Goal: Information Seeking & Learning: Learn about a topic

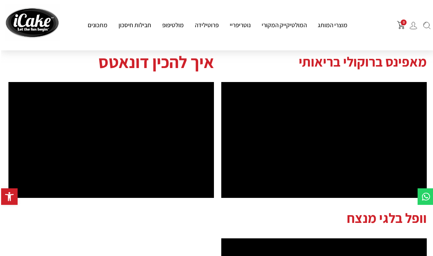
scroll to position [791, -1]
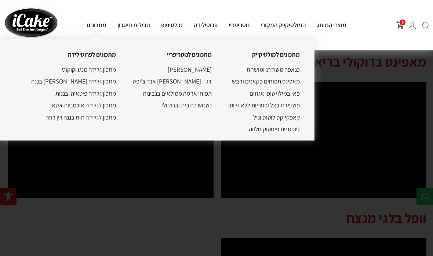
click at [269, 79] on link "מאפינס תפוחים פקאנים ודבש" at bounding box center [266, 81] width 68 height 8
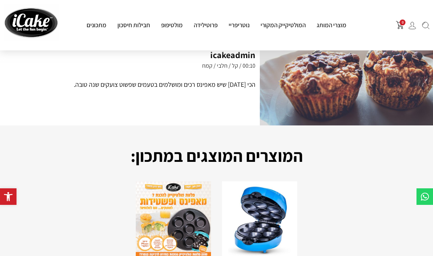
scroll to position [127, 0]
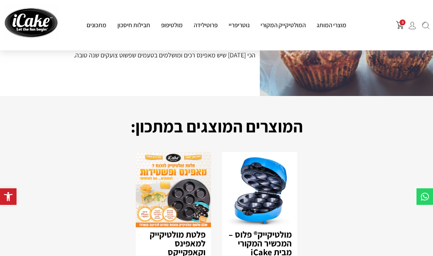
click at [118, 18] on div "מוצרי המותג מולטיקייק® - אפייה ב-5 דקות מולטיקייק המקורי מארז מולטיקייק 10 ב-1 …" at bounding box center [216, 25] width 303 height 17
click at [206, 224] on img at bounding box center [173, 189] width 75 height 75
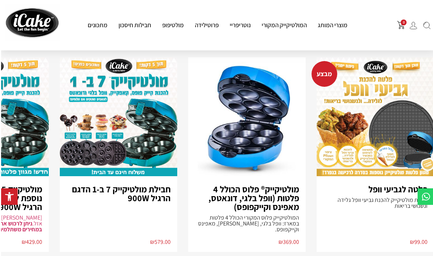
scroll to position [1183, 0]
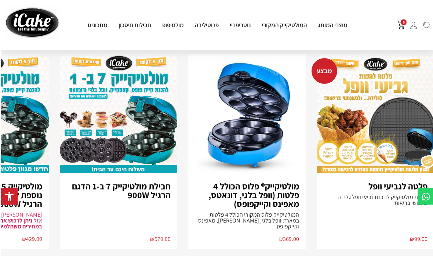
click at [282, 182] on h3 "מולטיקייק® פלוס הכולל 4 פלטות (וופל בלגי, דונאטס, מאפינס וקייקפופס)" at bounding box center [246, 195] width 104 height 26
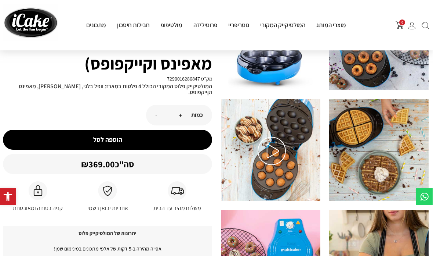
scroll to position [94, 0]
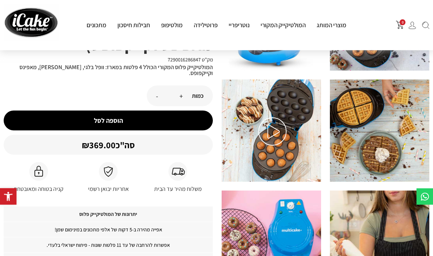
click at [275, 128] on img at bounding box center [273, 132] width 28 height 28
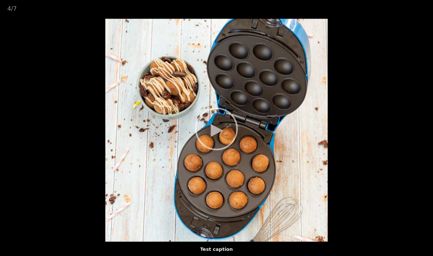
click at [216, 141] on video "Your browser does not support HTML5 video." at bounding box center [216, 130] width 433 height 223
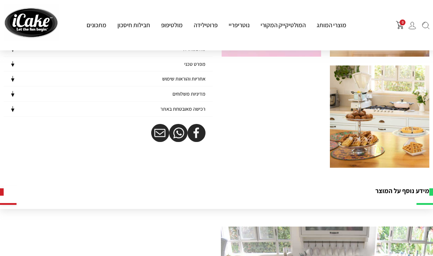
scroll to position [344, 0]
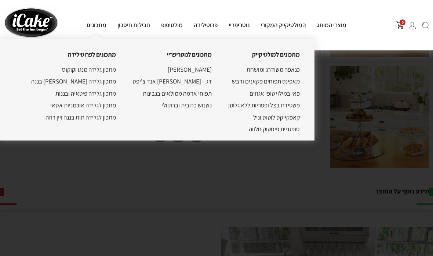
click at [179, 82] on link "דג – [PERSON_NAME] אנד צ'יפס" at bounding box center [172, 81] width 79 height 8
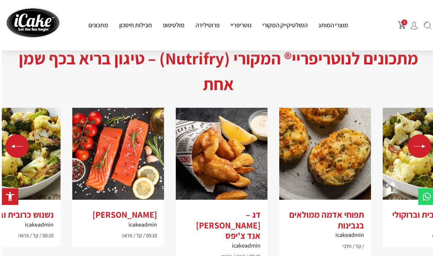
scroll to position [1428, -1]
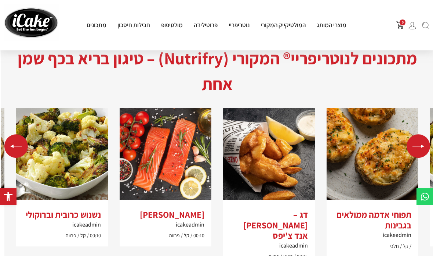
click at [270, 144] on img "3 / 4" at bounding box center [269, 154] width 92 height 92
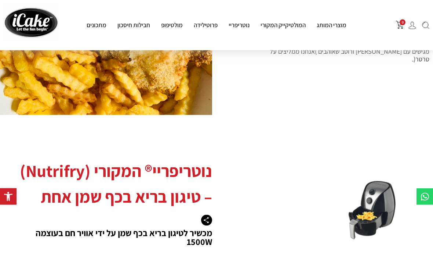
scroll to position [727, 0]
